Goal: Task Accomplishment & Management: Use online tool/utility

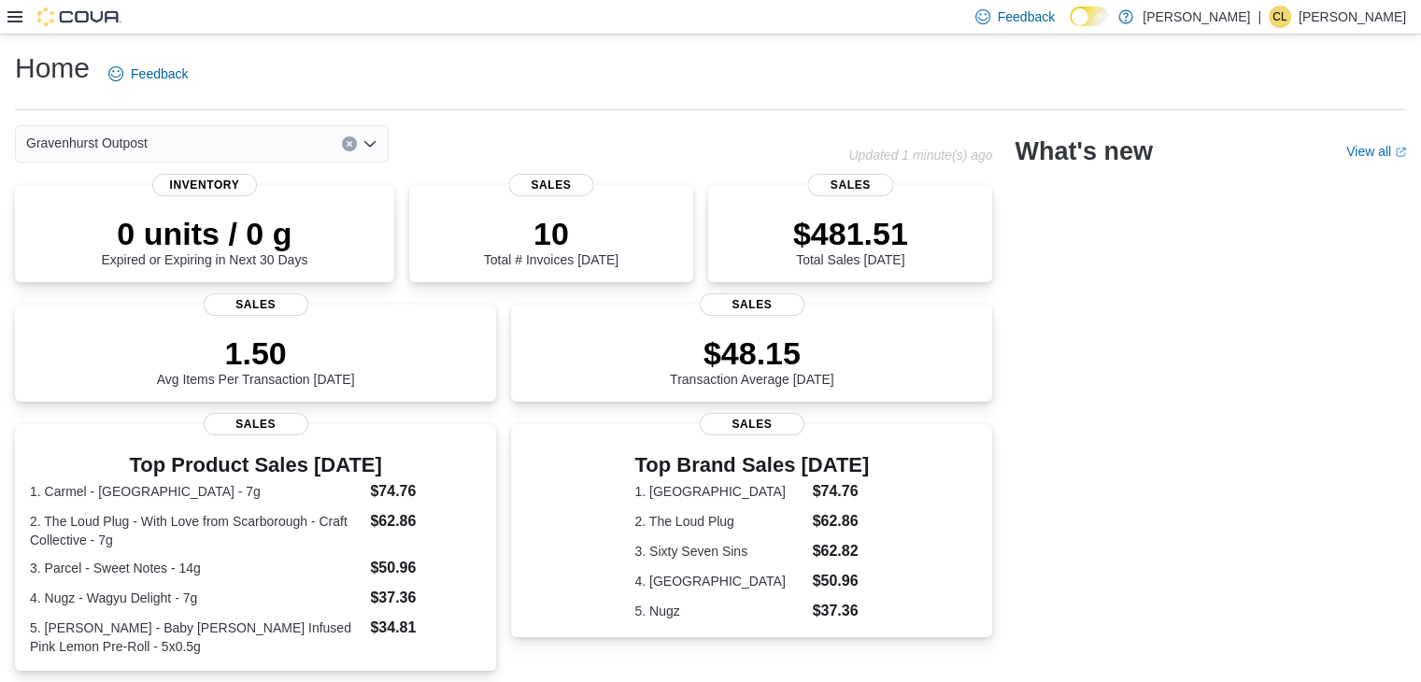
click at [20, 13] on icon at bounding box center [14, 16] width 15 height 15
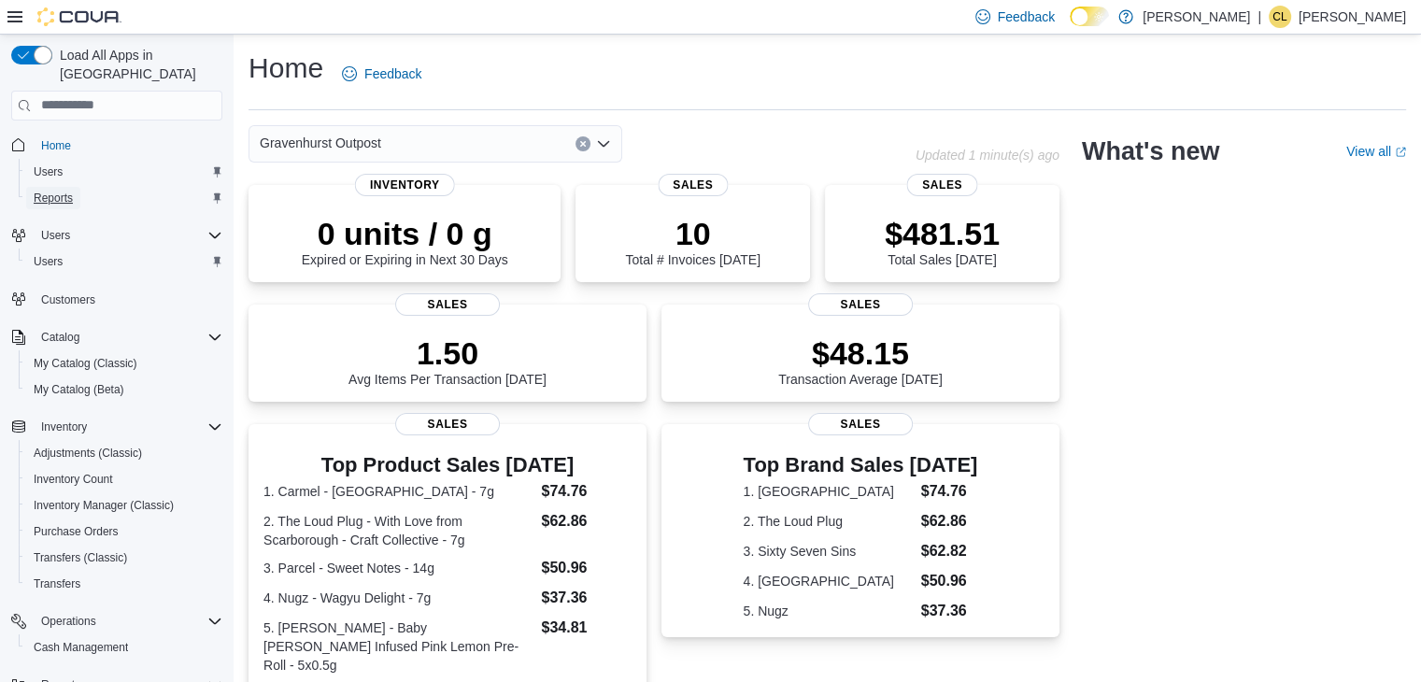
click at [45, 191] on span "Reports" at bounding box center [53, 198] width 39 height 15
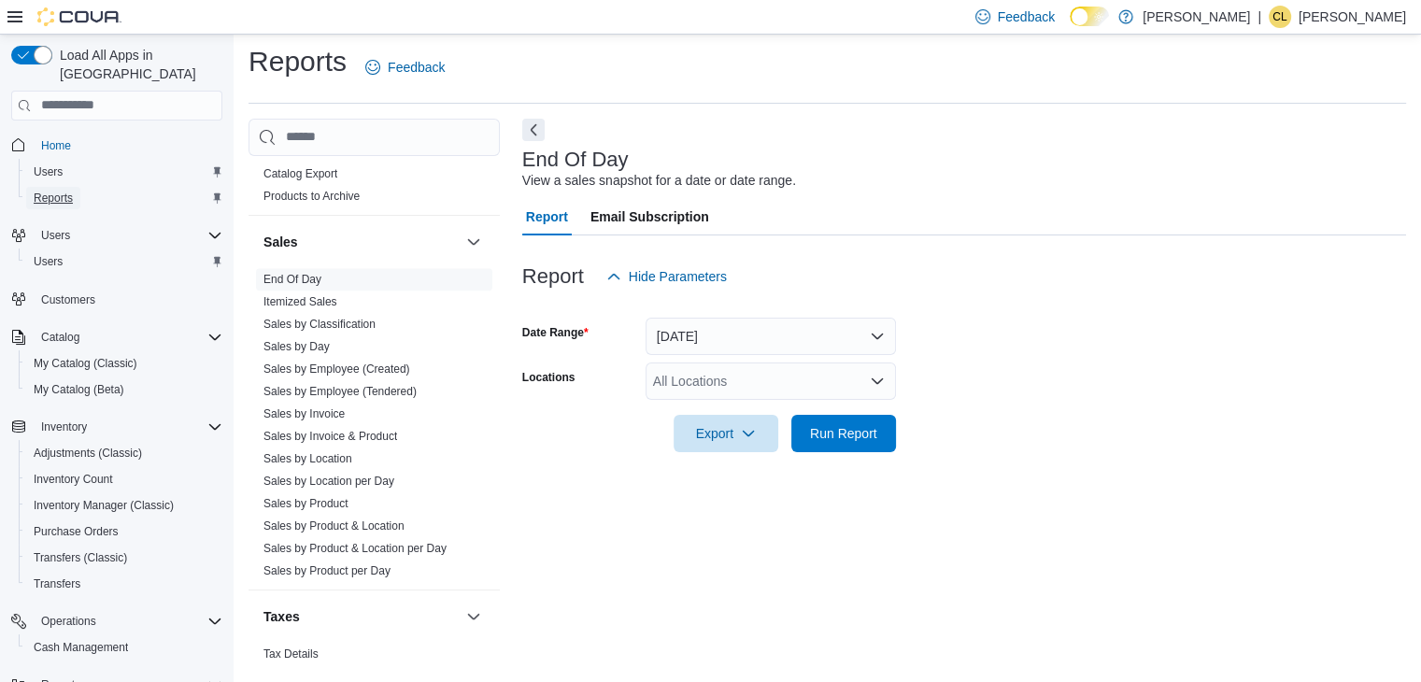
scroll to position [1121, 0]
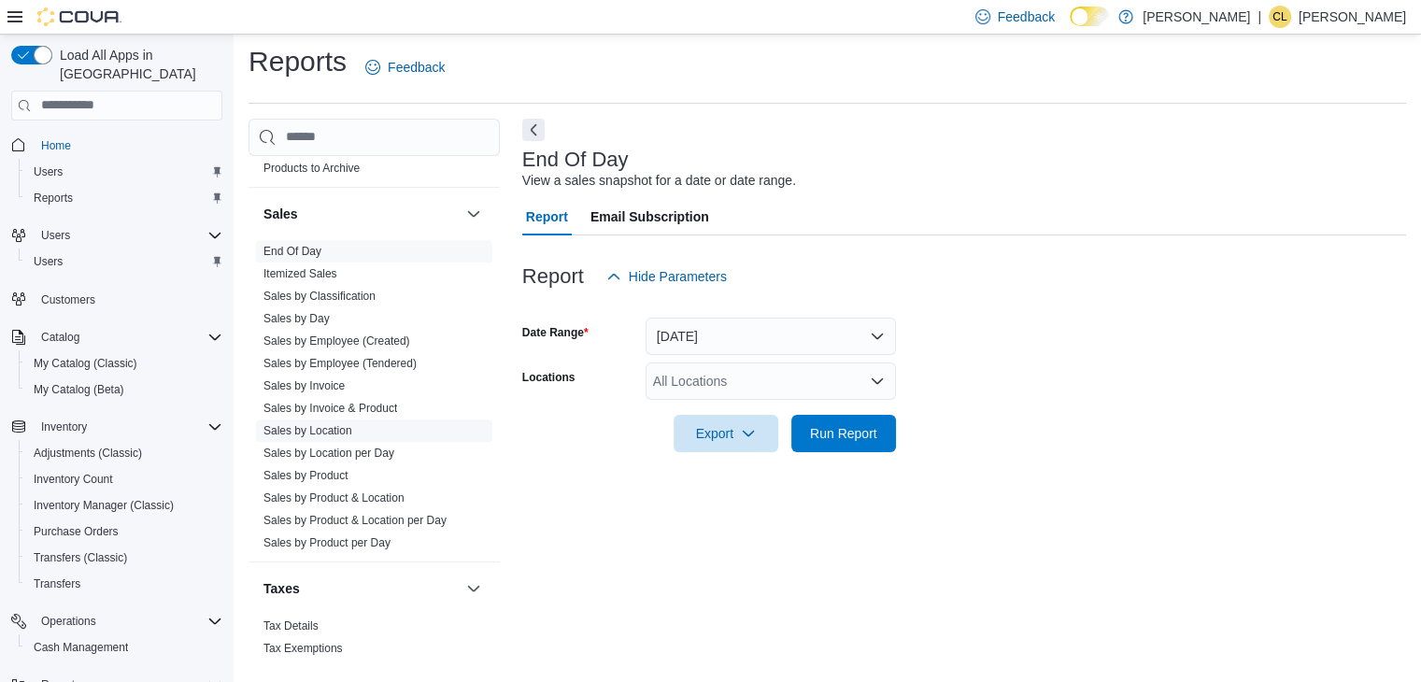
click at [316, 424] on link "Sales by Location" at bounding box center [307, 430] width 89 height 13
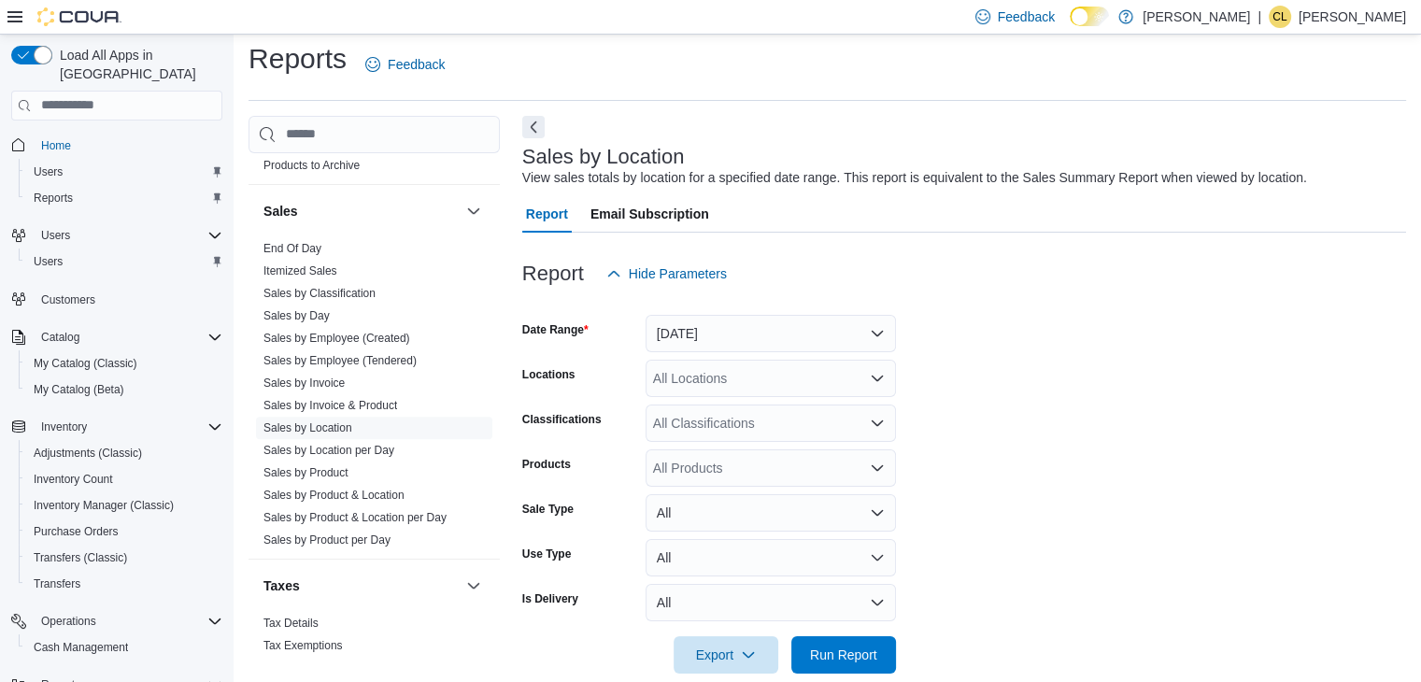
scroll to position [37, 0]
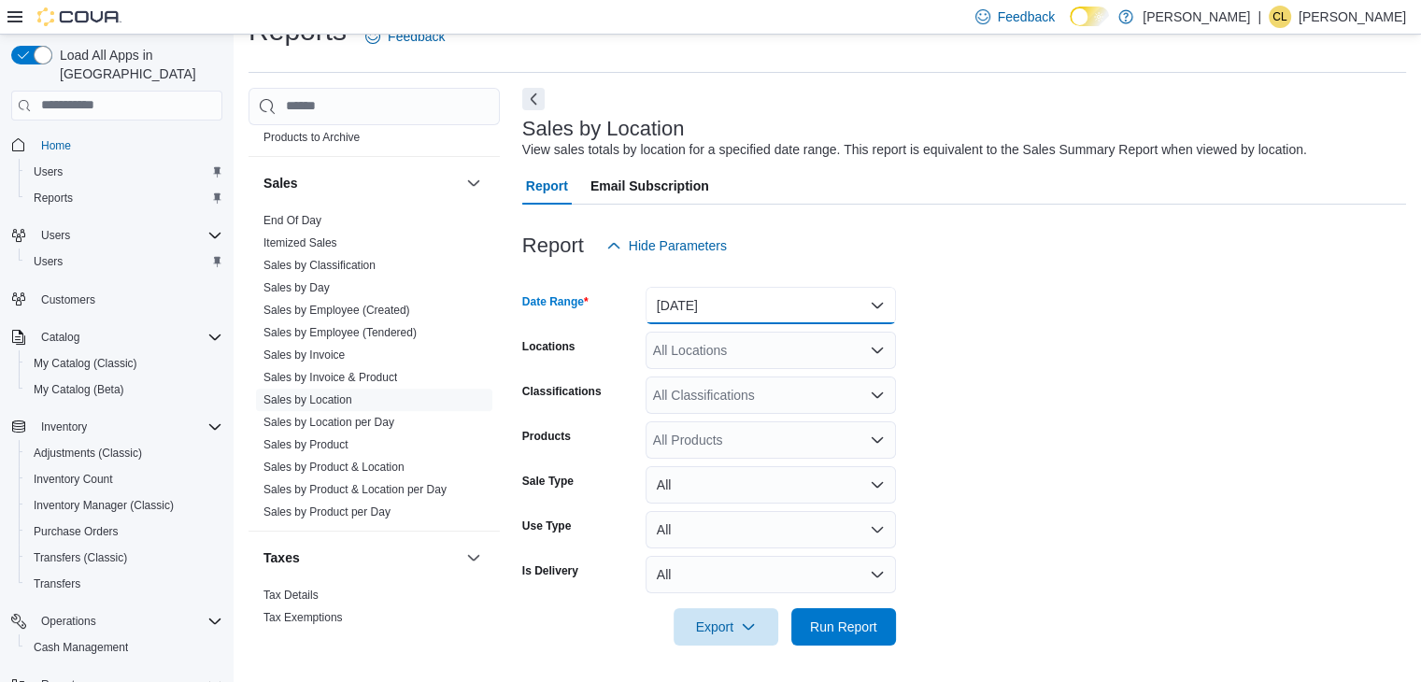
click at [777, 308] on button "[DATE]" at bounding box center [771, 305] width 250 height 37
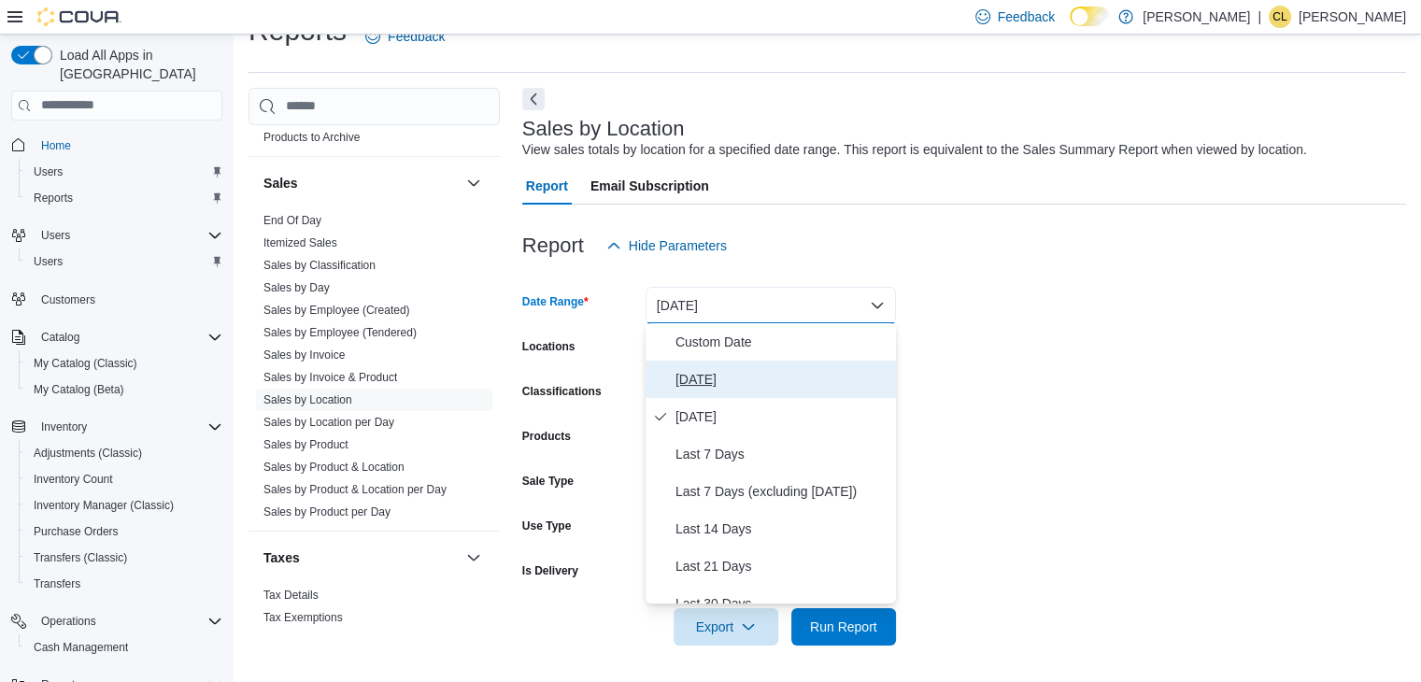
click at [718, 388] on span "[DATE]" at bounding box center [782, 379] width 213 height 22
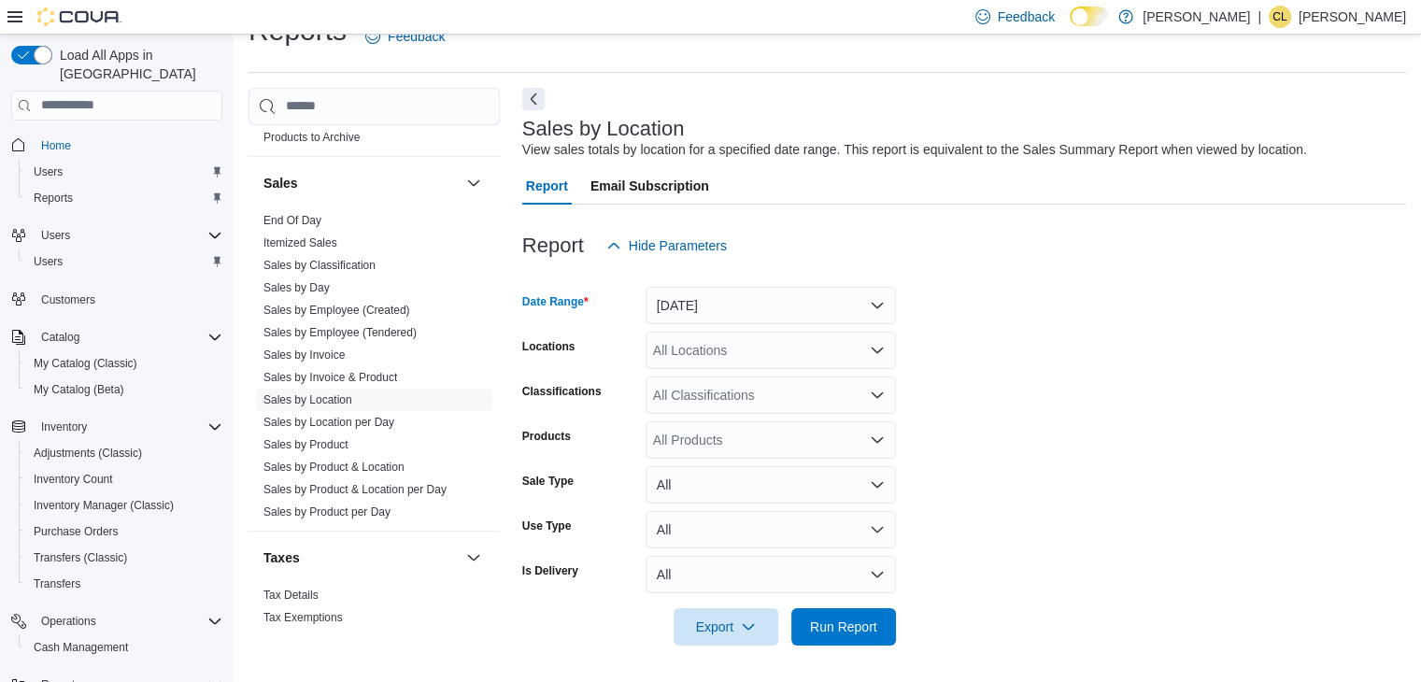
click at [858, 603] on div at bounding box center [964, 600] width 884 height 15
click at [863, 603] on div at bounding box center [964, 600] width 884 height 15
click at [863, 611] on span "Run Report" at bounding box center [844, 625] width 82 height 37
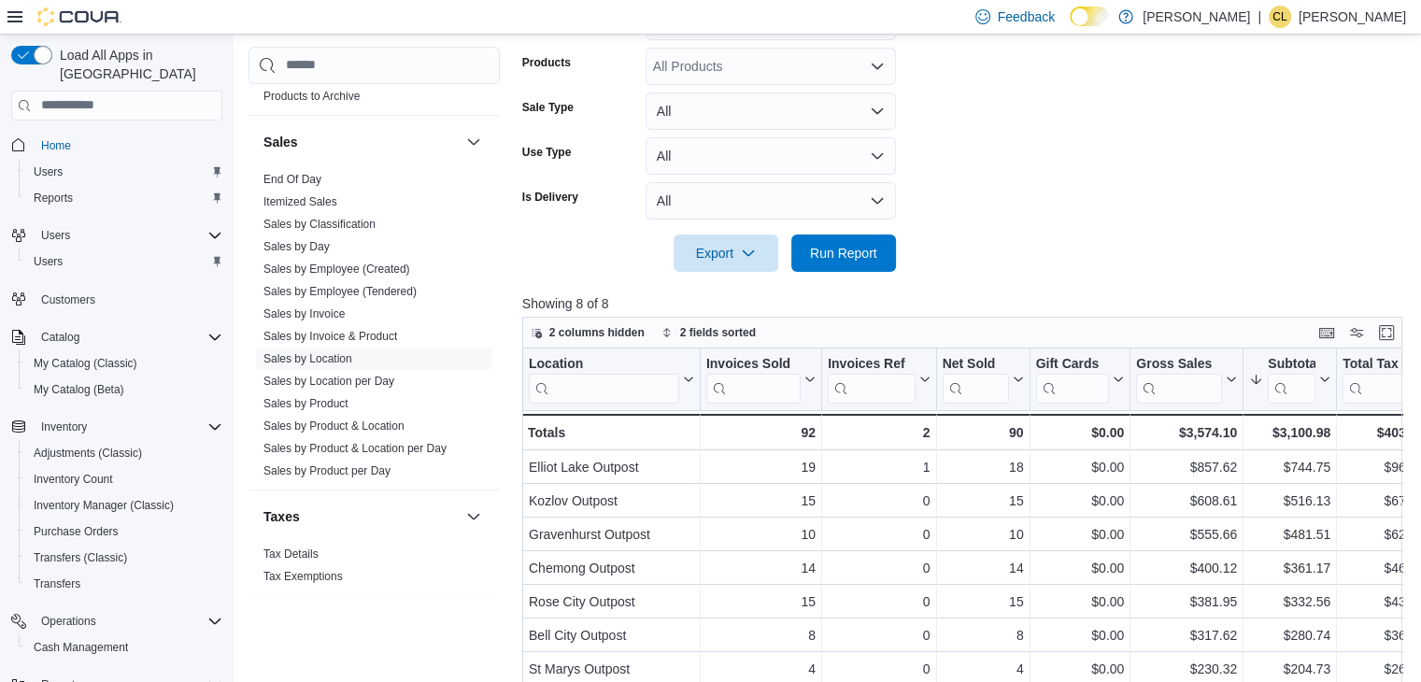
scroll to position [505, 0]
